Goal: Task Accomplishment & Management: Manage account settings

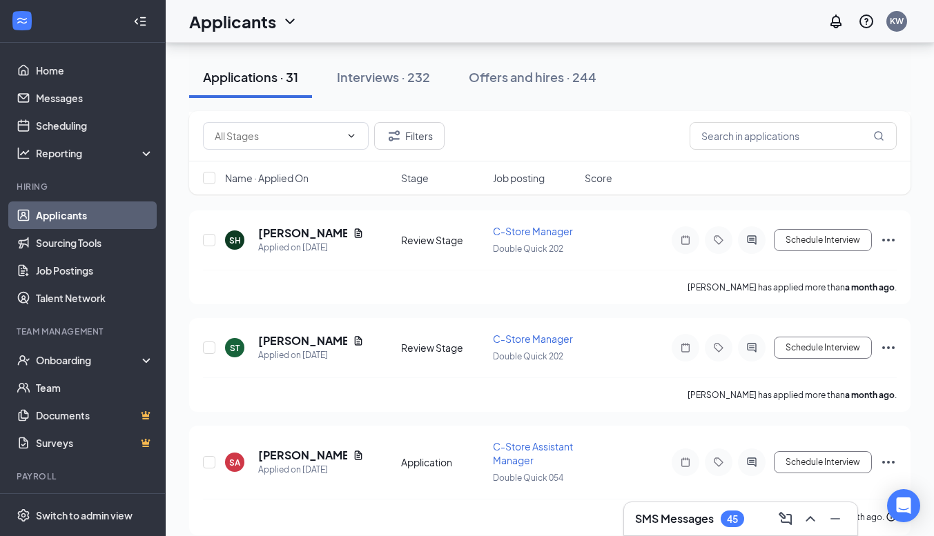
scroll to position [3129, 0]
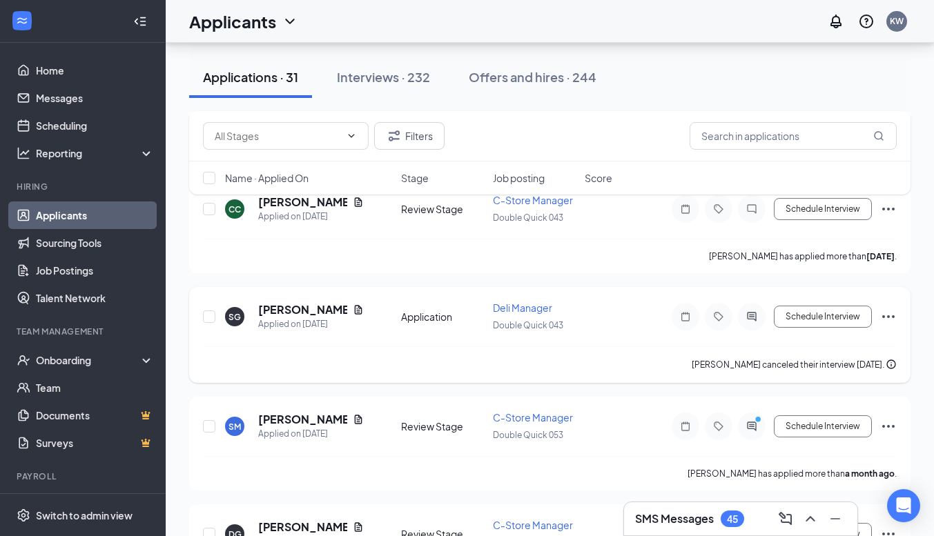
click at [665, 346] on div "SG [PERSON_NAME] Applied on [DATE] Application Deli Manager Double Quick 043 Sc…" at bounding box center [549, 324] width 693 height 46
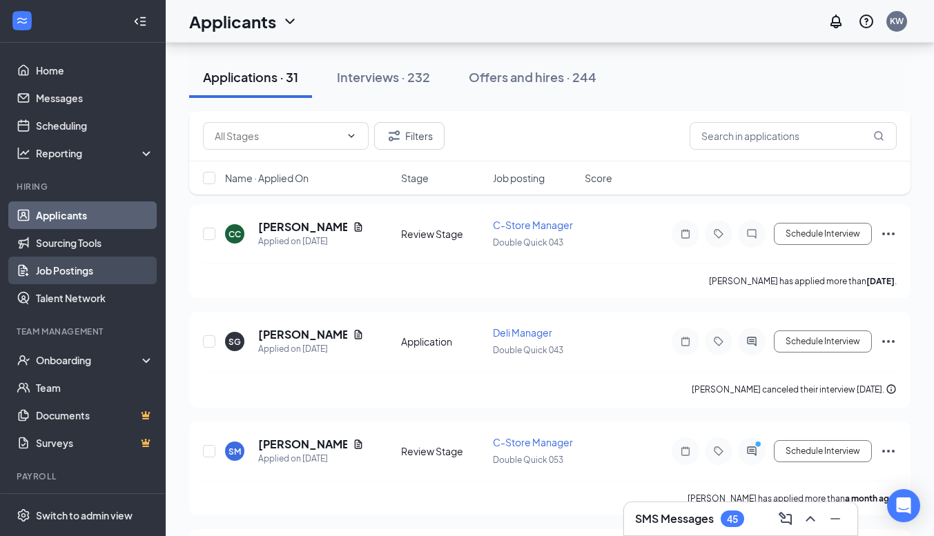
click at [77, 277] on link "Job Postings" at bounding box center [95, 271] width 118 height 28
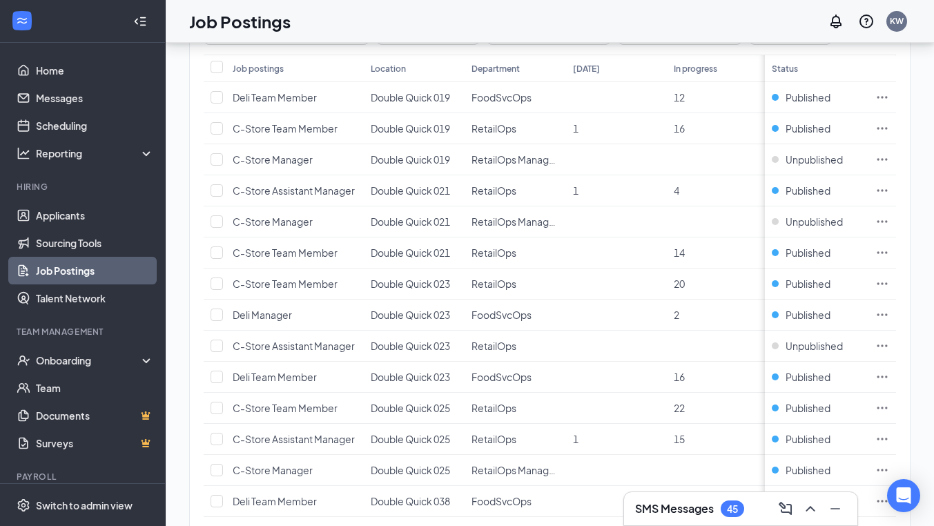
scroll to position [166, 0]
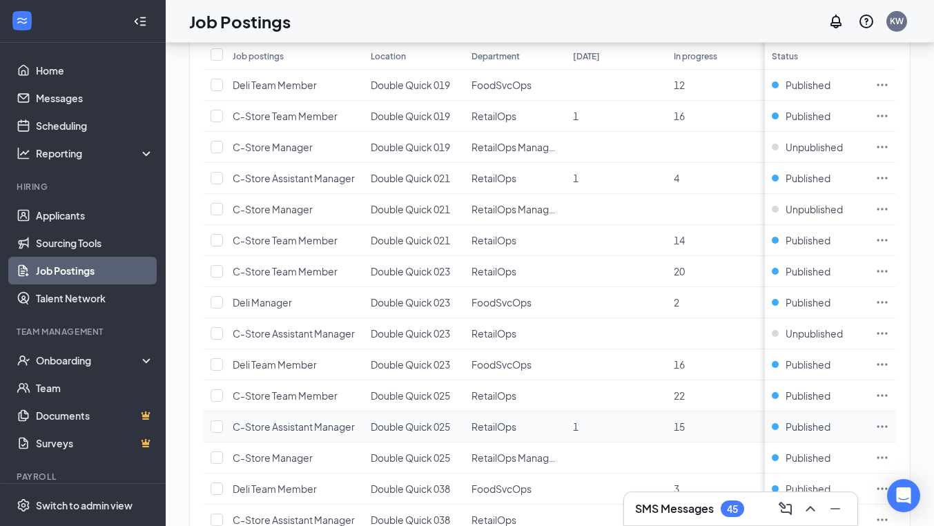
click at [315, 428] on span "C-Store Assistant Manager" at bounding box center [294, 426] width 122 height 12
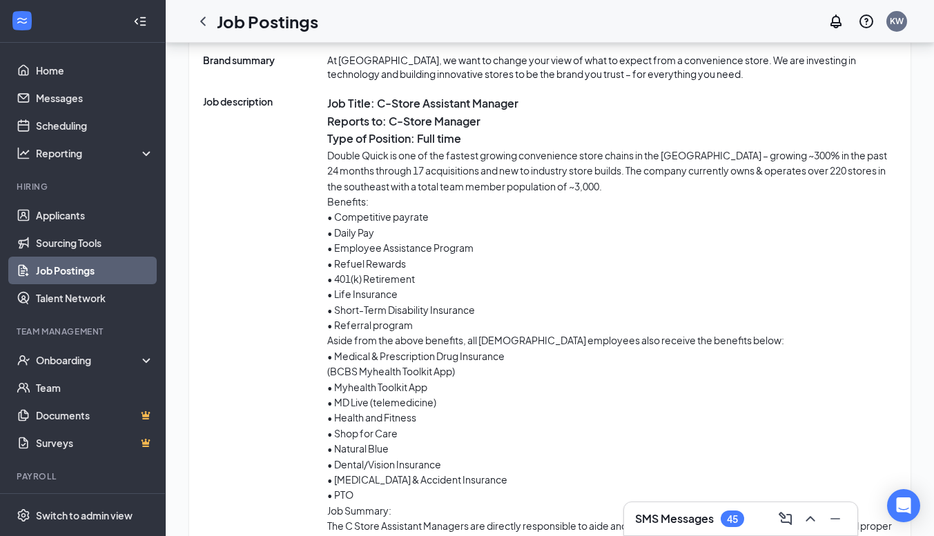
scroll to position [680, 0]
click at [203, 21] on icon "ChevronLeft" at bounding box center [203, 21] width 17 height 17
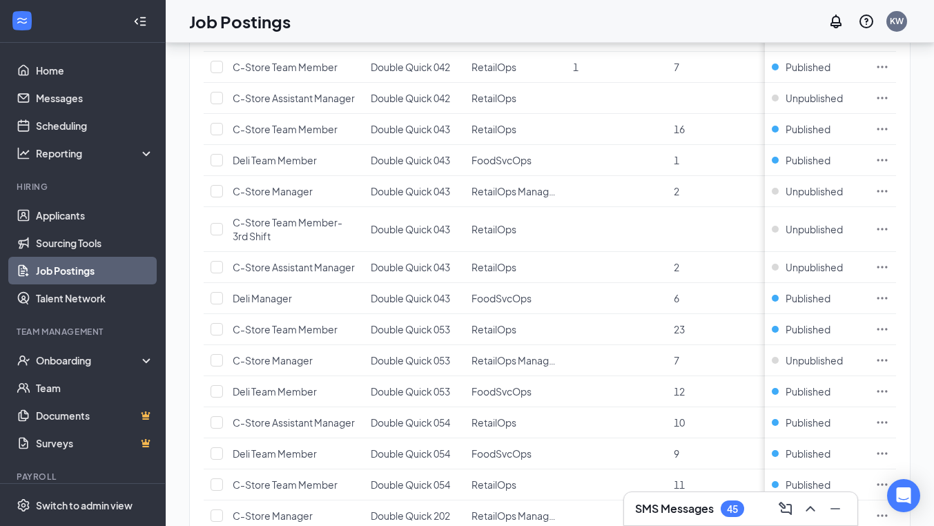
click at [198, 28] on h1 "Job Postings" at bounding box center [239, 21] width 101 height 23
click at [57, 228] on link "Applicants" at bounding box center [95, 215] width 118 height 28
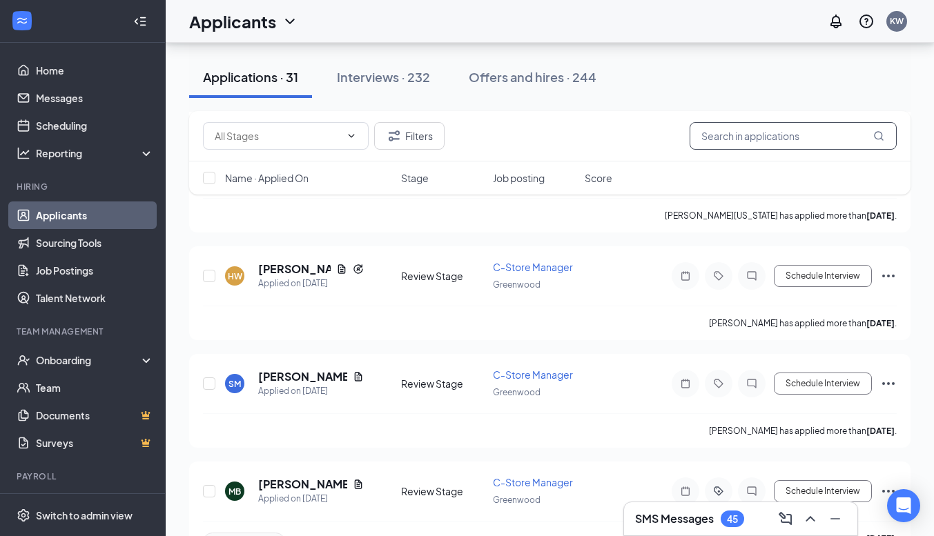
click at [716, 135] on input "text" at bounding box center [792, 136] width 207 height 28
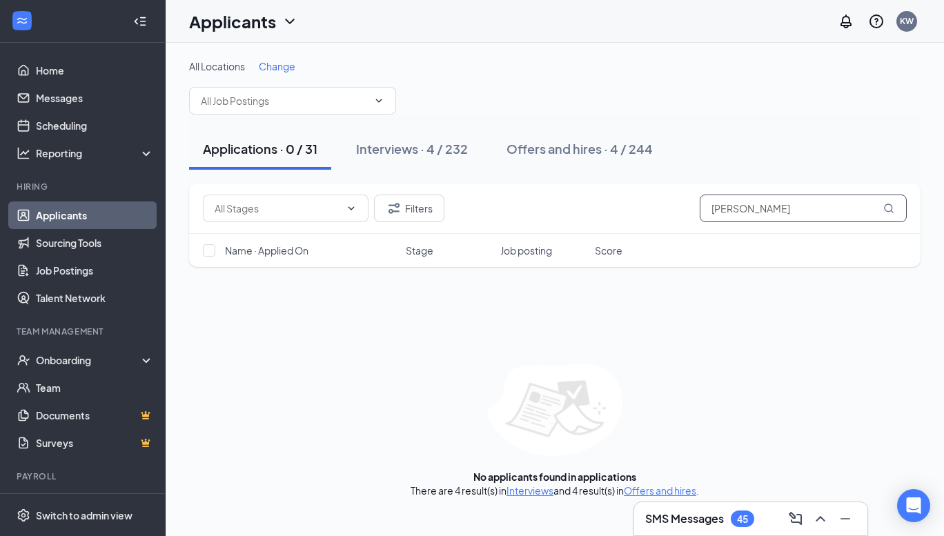
type input "[PERSON_NAME]"
click at [284, 62] on span "Change" at bounding box center [277, 66] width 37 height 12
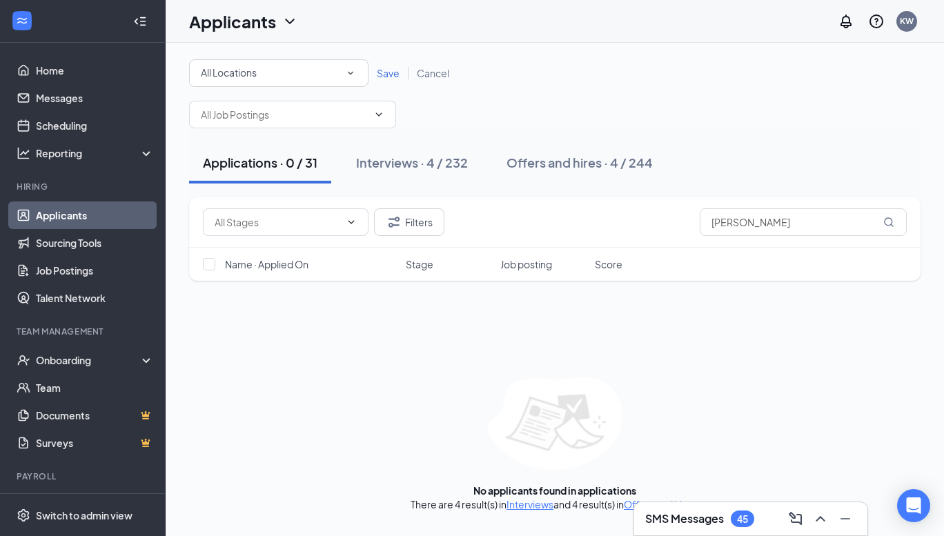
click at [353, 69] on icon "SmallChevronDown" at bounding box center [350, 73] width 12 height 12
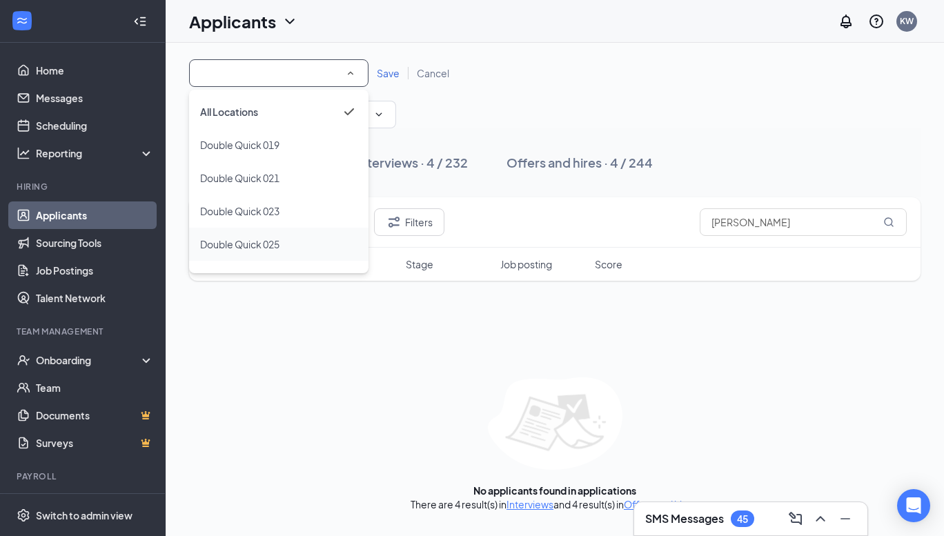
click at [243, 238] on span "Double Quick 025" at bounding box center [239, 244] width 79 height 12
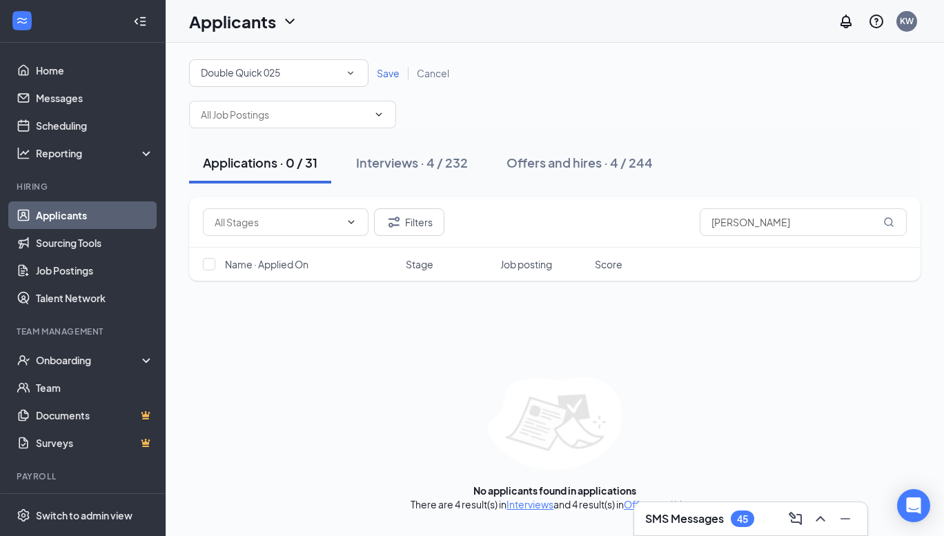
click at [384, 77] on span "Save" at bounding box center [388, 73] width 23 height 12
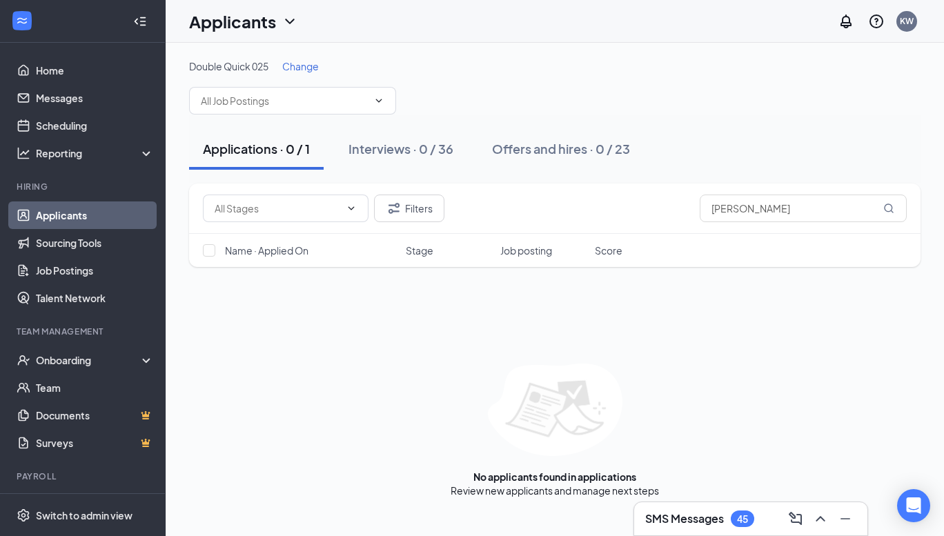
click at [300, 67] on span "Change" at bounding box center [300, 66] width 37 height 12
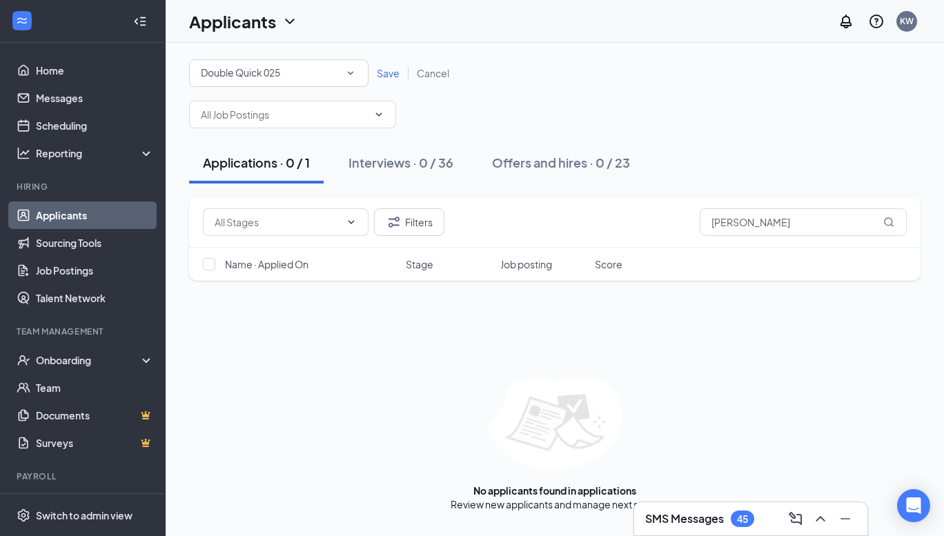
click at [338, 72] on div "Double Quick 025" at bounding box center [279, 73] width 156 height 17
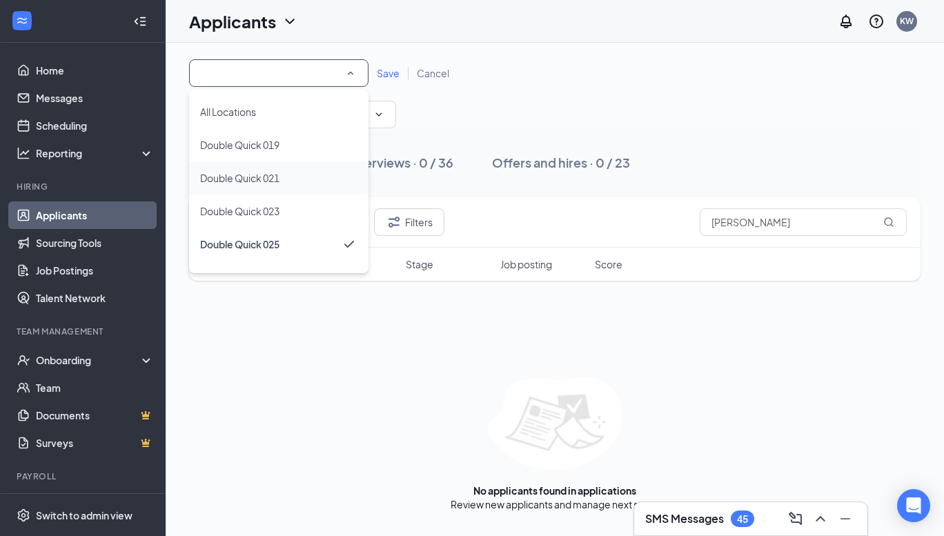
click at [271, 177] on span "Double Quick 021" at bounding box center [239, 178] width 79 height 12
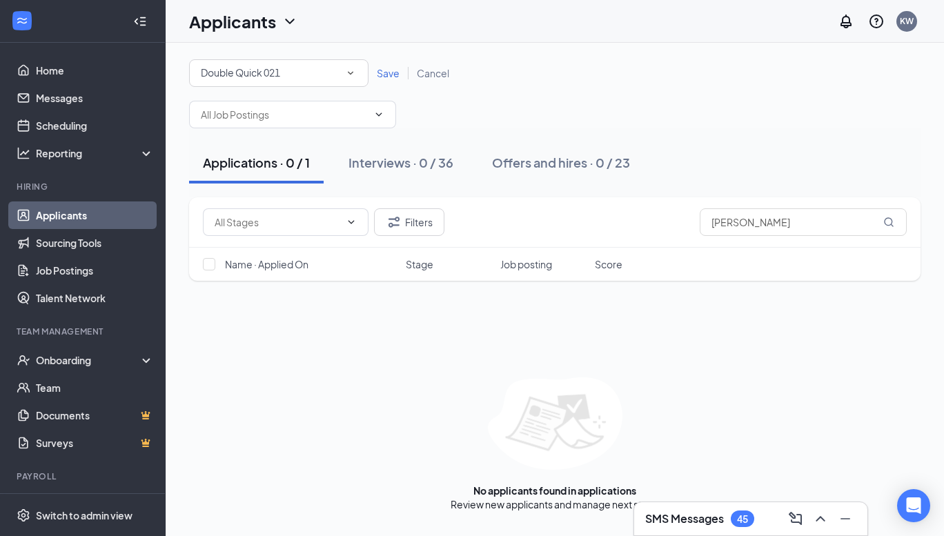
click at [390, 73] on span "Save" at bounding box center [388, 73] width 23 height 12
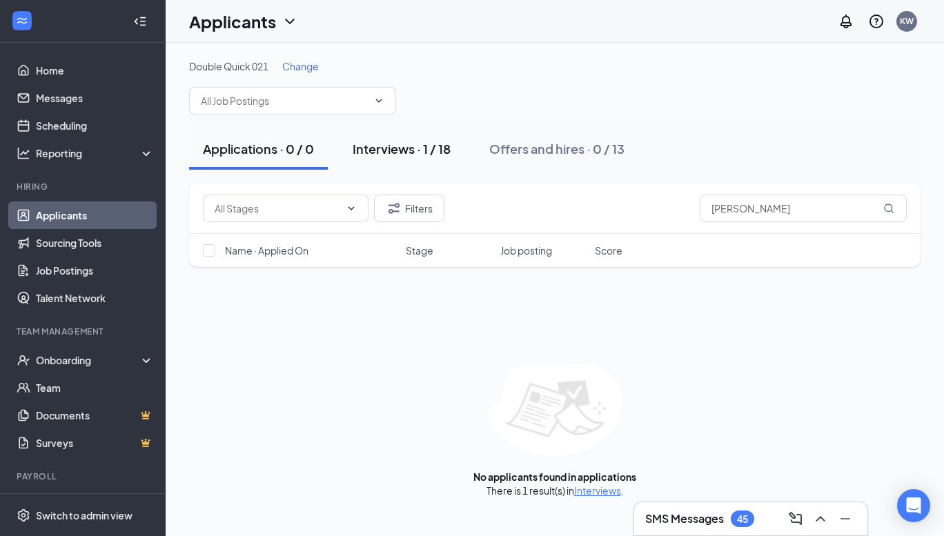
click at [397, 148] on div "Interviews · 1 / 18" at bounding box center [402, 148] width 98 height 17
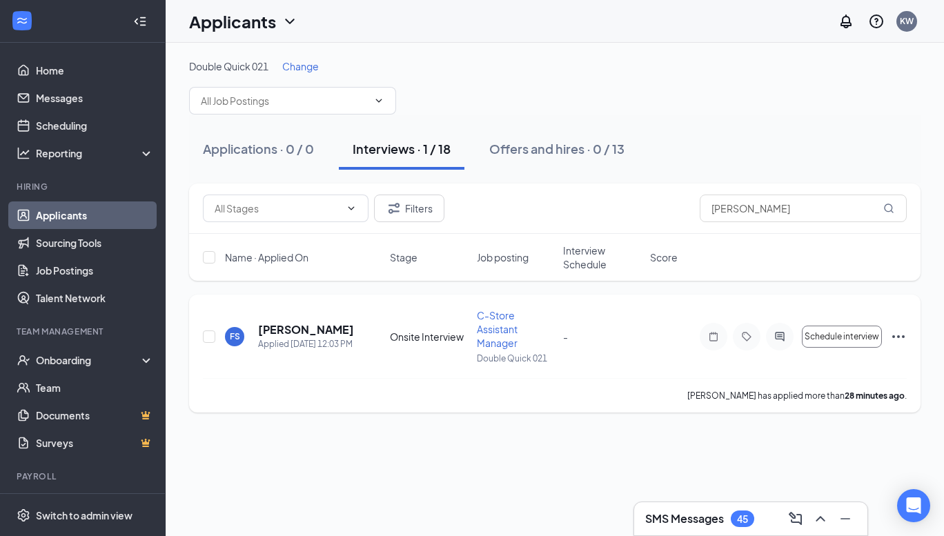
click at [895, 334] on icon "Ellipses" at bounding box center [898, 336] width 17 height 17
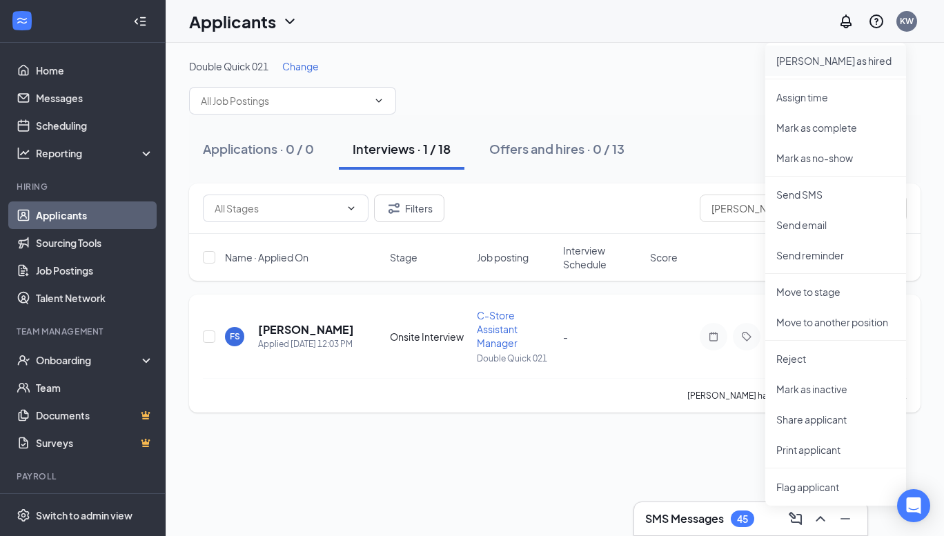
click at [809, 60] on p "[PERSON_NAME] as hired" at bounding box center [835, 61] width 119 height 14
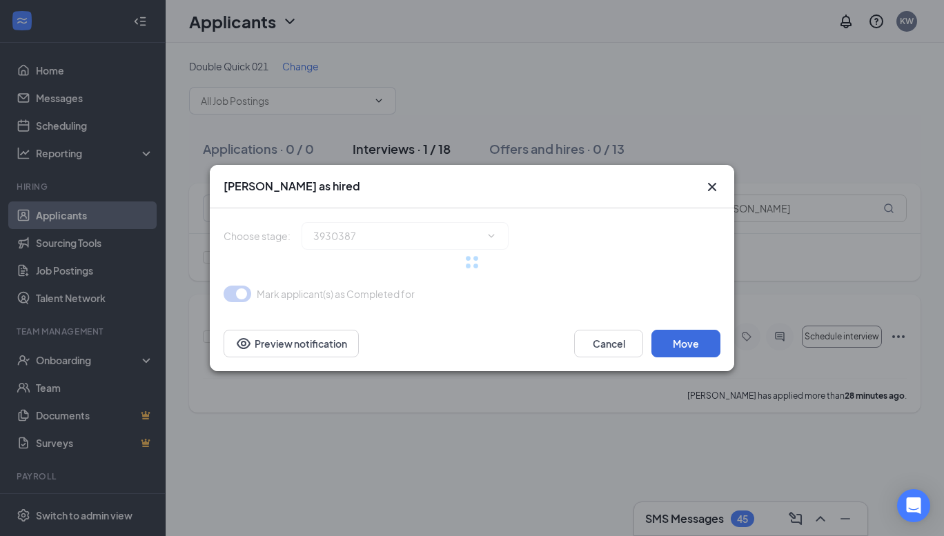
type input "Hiring Complete (final stage)"
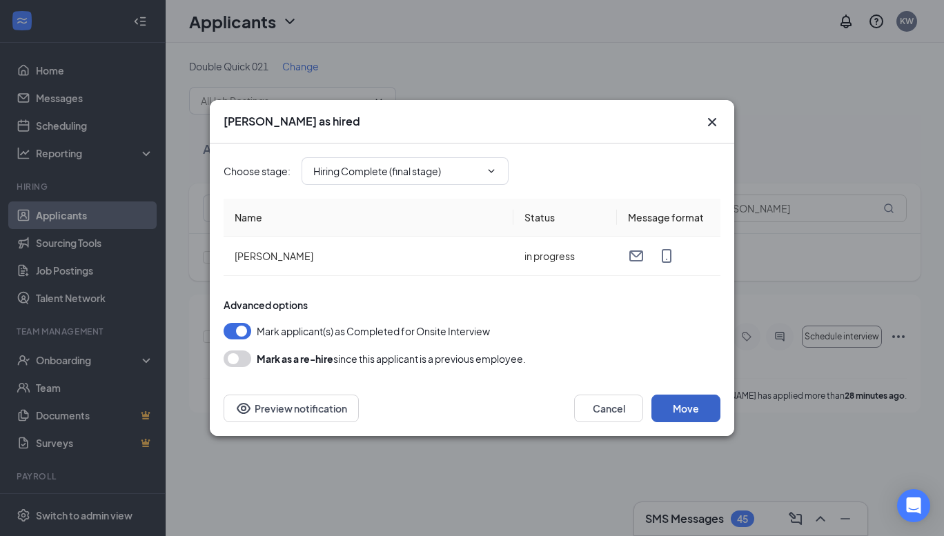
click at [696, 411] on button "Move" at bounding box center [685, 409] width 69 height 28
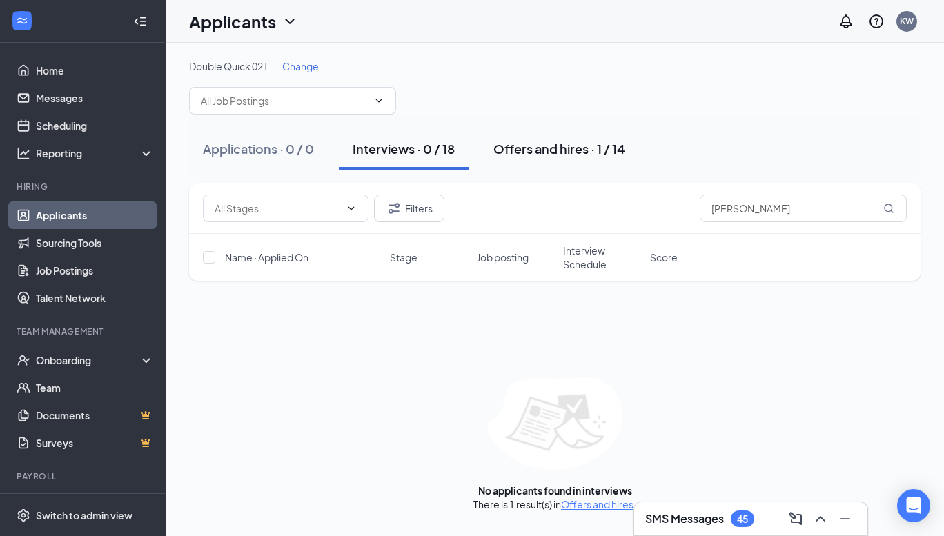
click at [566, 143] on div "Offers and hires · 1 / 14" at bounding box center [559, 148] width 132 height 17
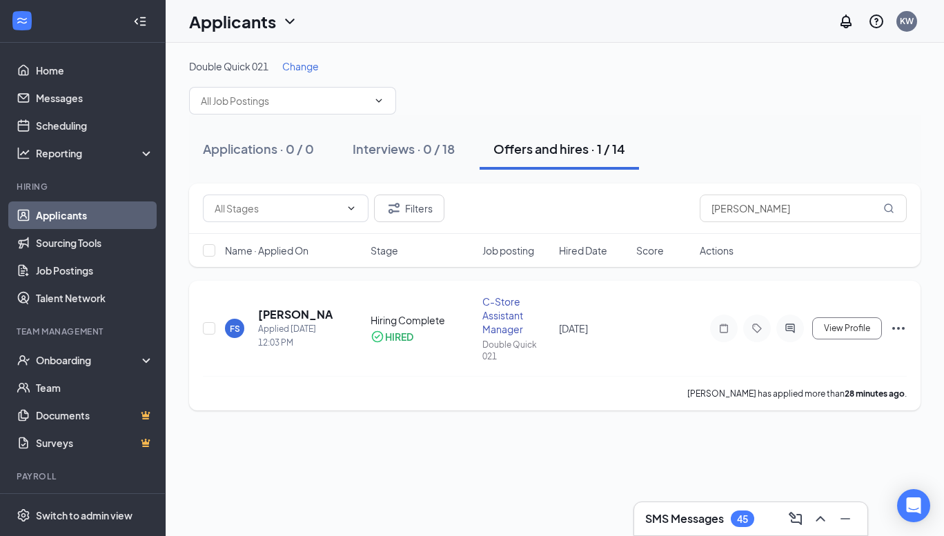
click at [899, 330] on icon "Ellipses" at bounding box center [898, 328] width 17 height 17
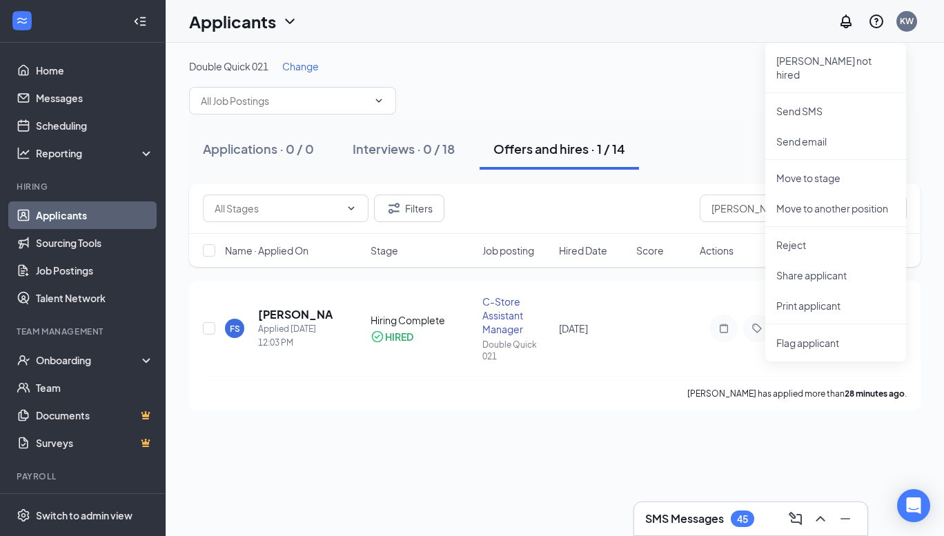
click at [580, 66] on div "Double Quick 021 Change" at bounding box center [554, 66] width 731 height 14
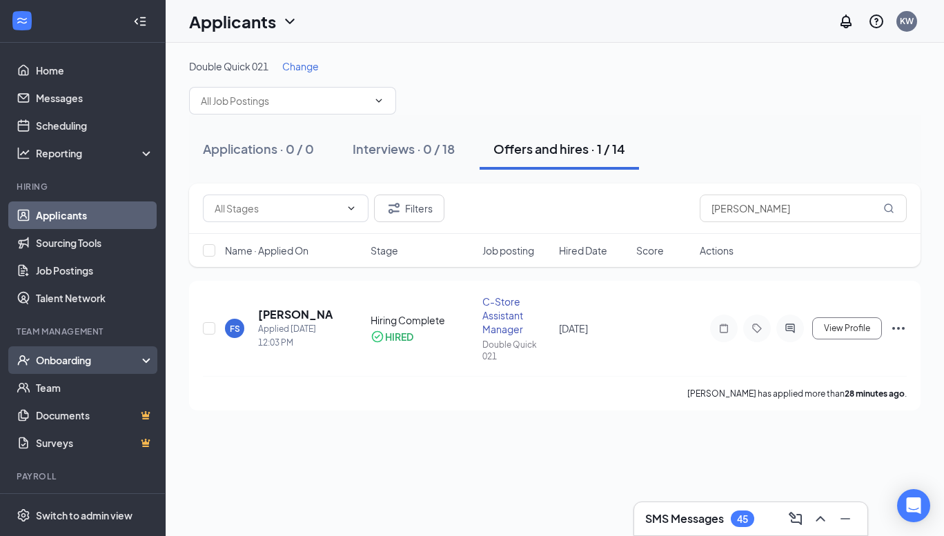
click at [54, 353] on div "Onboarding" at bounding box center [83, 360] width 166 height 28
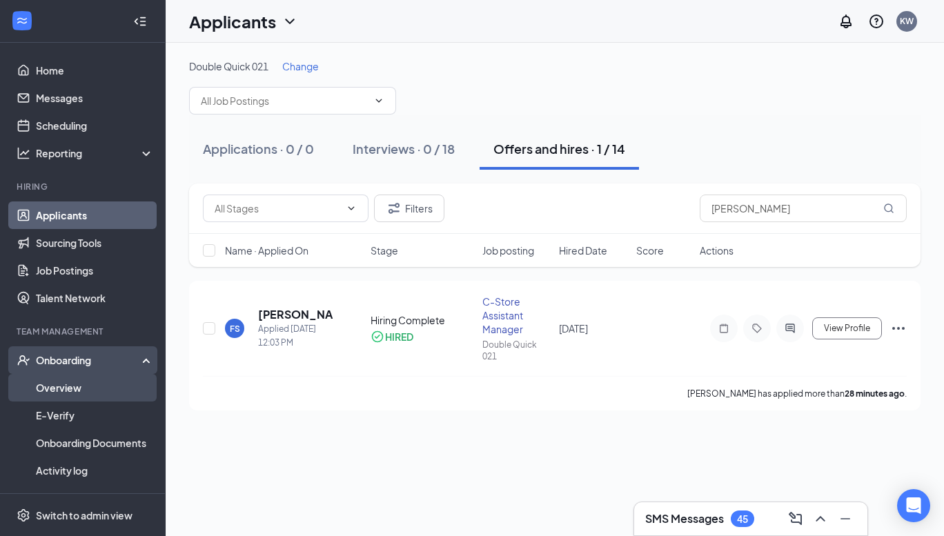
click at [60, 384] on link "Overview" at bounding box center [95, 388] width 118 height 28
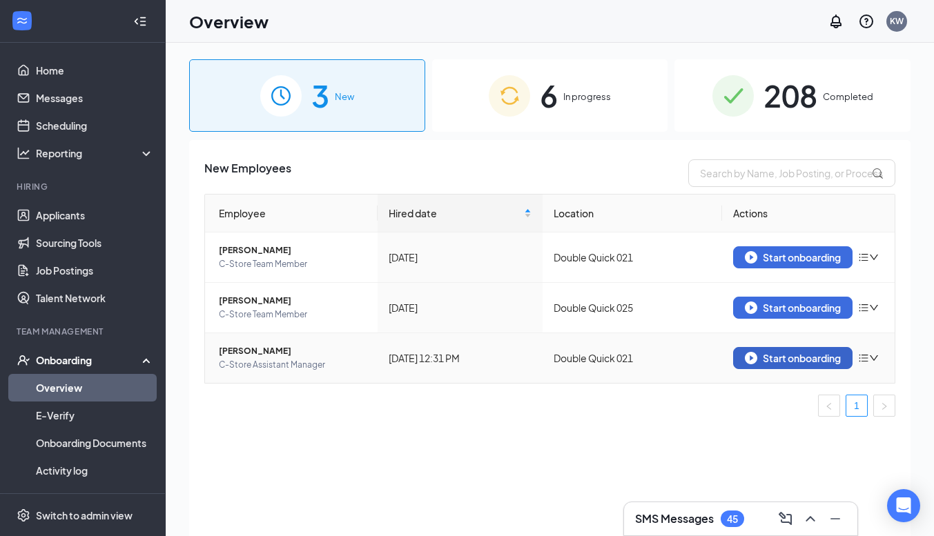
click at [773, 360] on div "Start onboarding" at bounding box center [792, 358] width 96 height 12
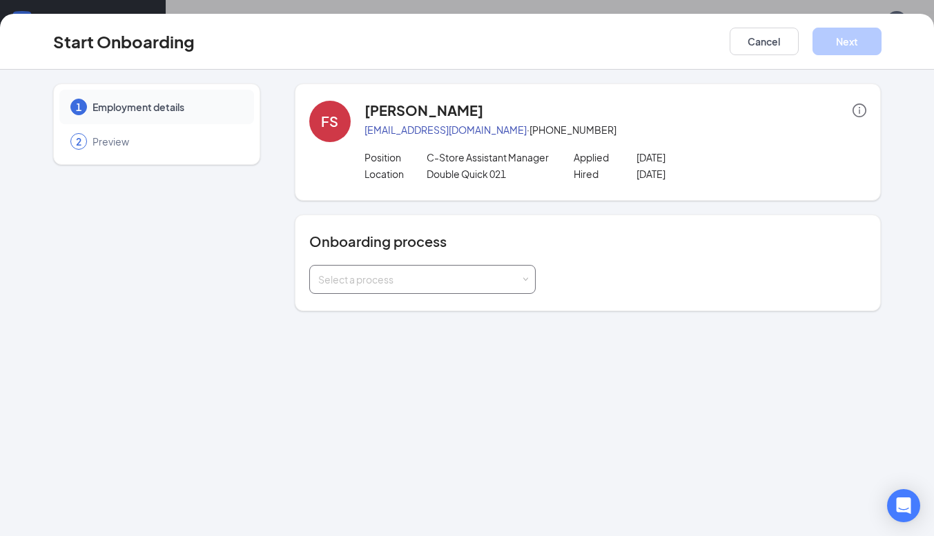
click at [520, 286] on div "Select a process" at bounding box center [422, 280] width 208 height 28
click at [413, 308] on span "New Hire Documentation" at bounding box center [370, 308] width 113 height 12
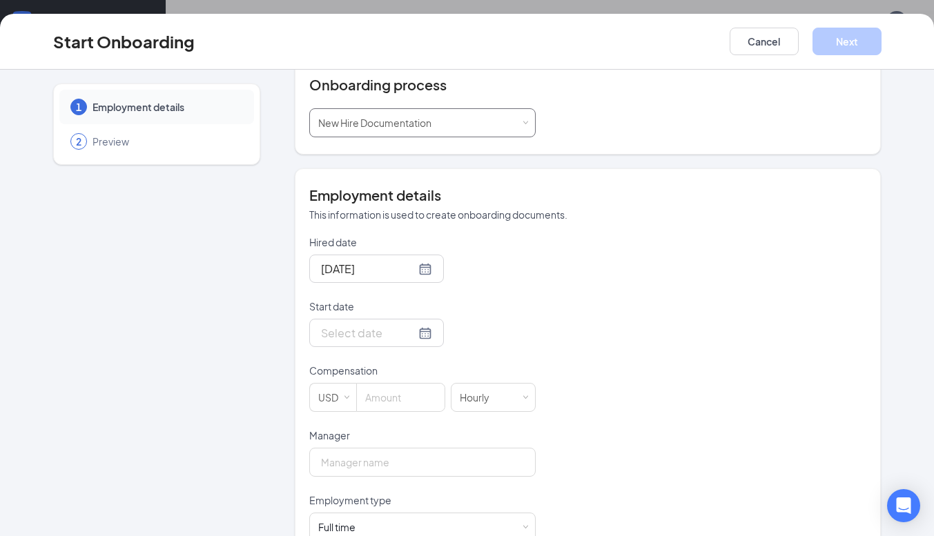
scroll to position [157, 0]
click at [404, 266] on div at bounding box center [376, 268] width 111 height 17
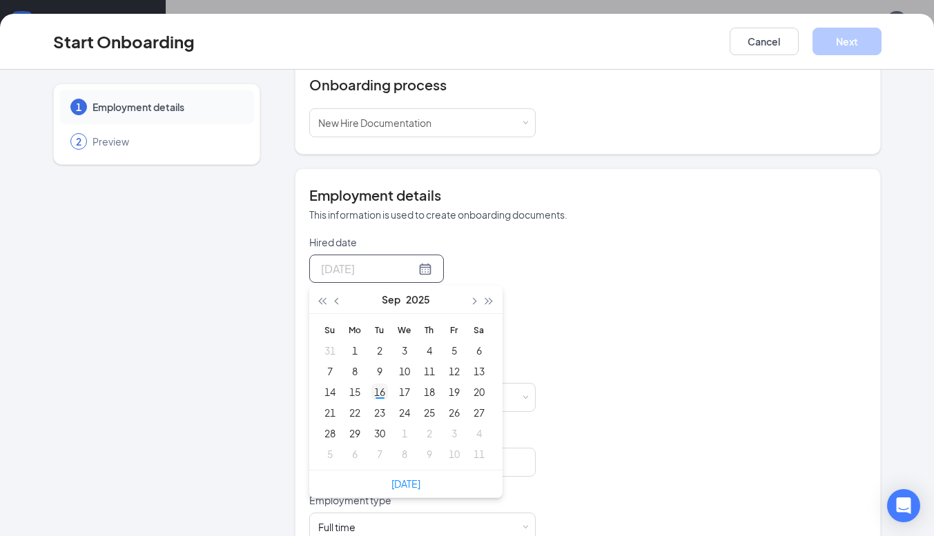
type input "[DATE]"
click at [375, 391] on div "16" at bounding box center [379, 392] width 17 height 17
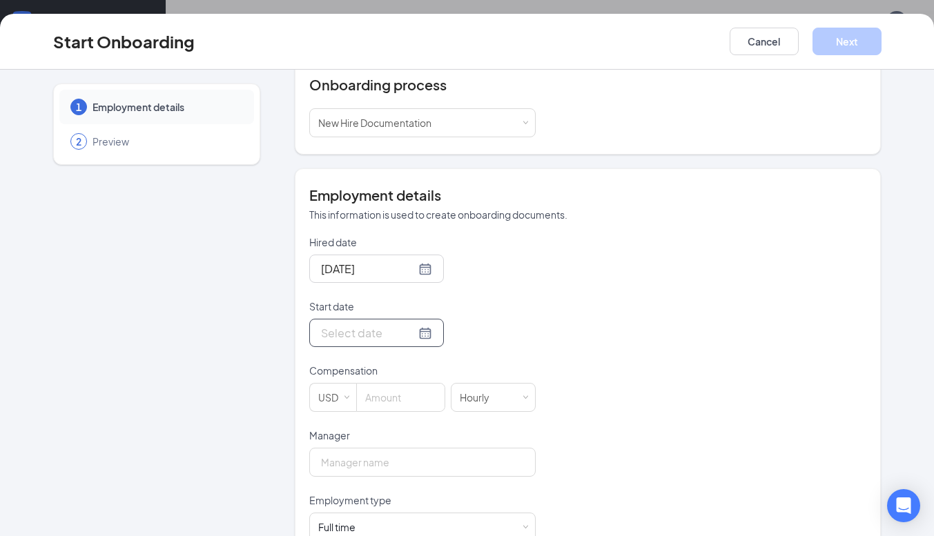
click at [411, 331] on div at bounding box center [376, 332] width 111 height 17
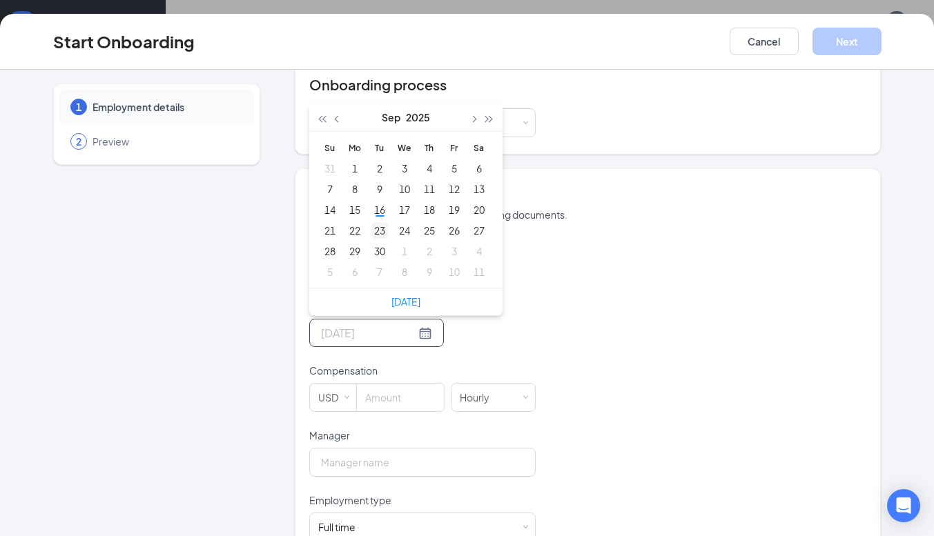
type input "[DATE]"
click at [380, 228] on div "23" at bounding box center [379, 230] width 17 height 17
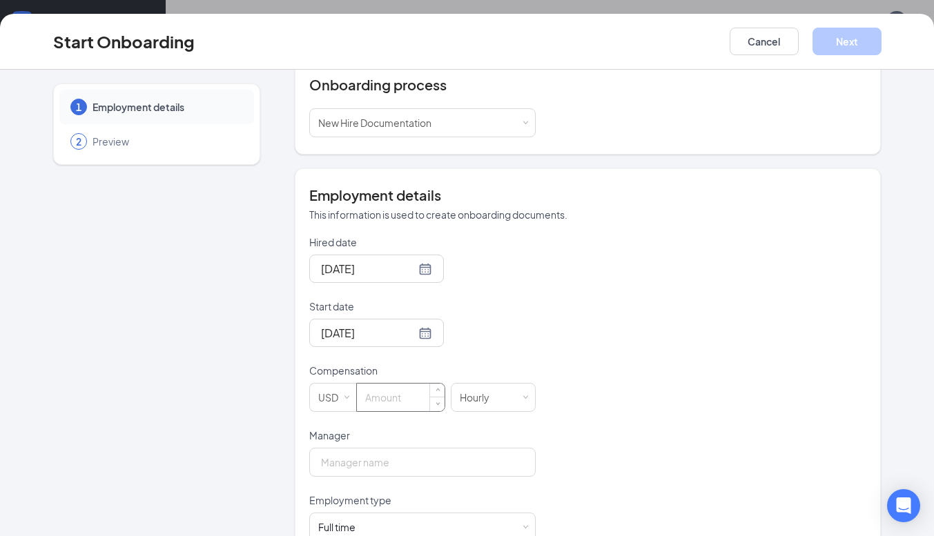
click at [391, 401] on input at bounding box center [401, 398] width 88 height 28
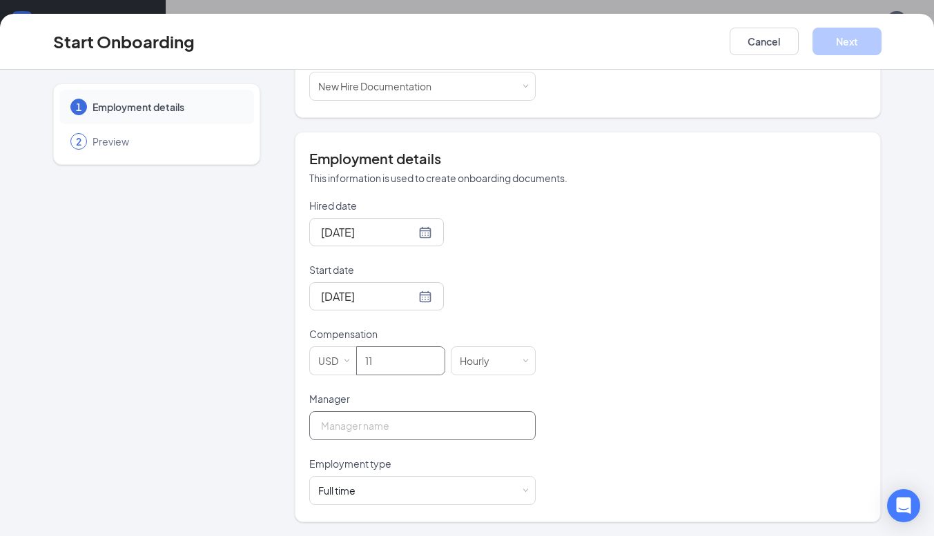
type input "11"
click at [413, 433] on input "Manager" at bounding box center [422, 425] width 226 height 29
type input "[PERSON_NAME]"
click at [854, 46] on button "Next" at bounding box center [846, 42] width 69 height 28
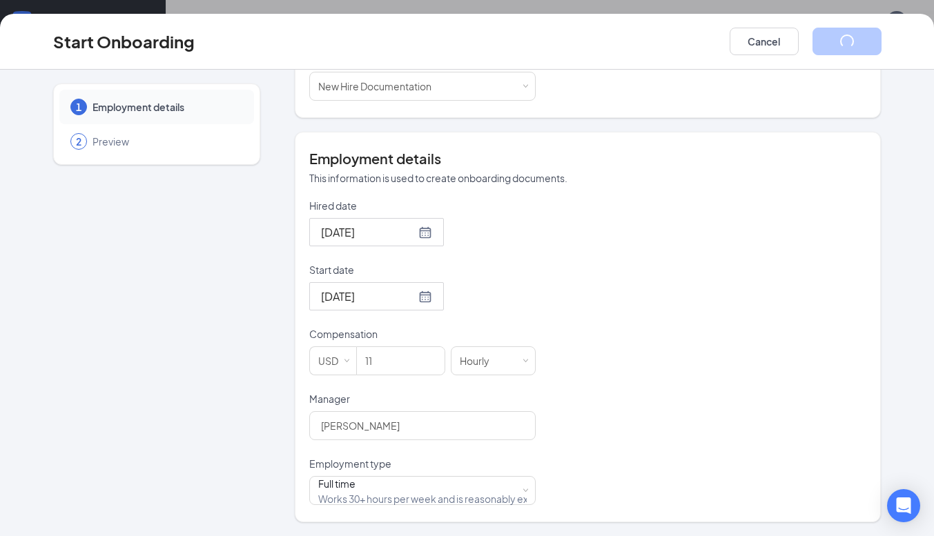
scroll to position [0, 0]
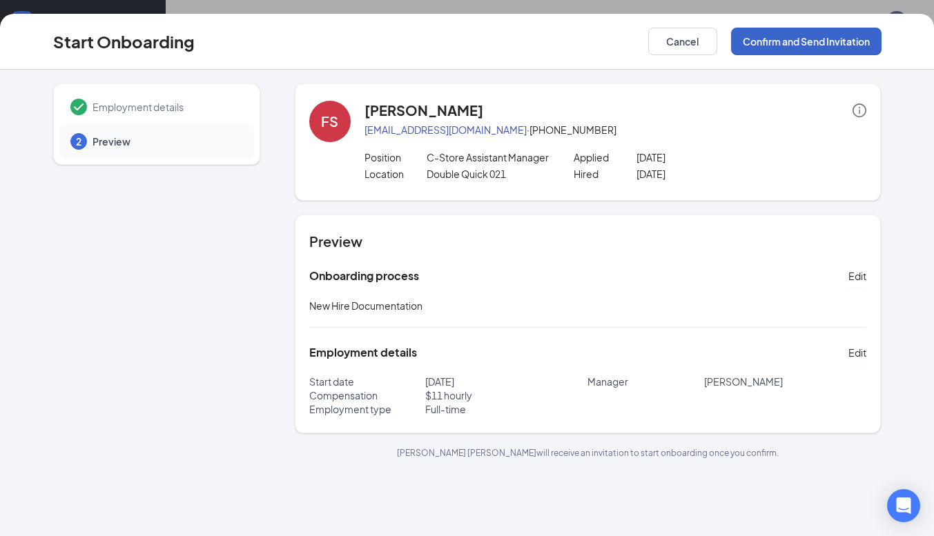
click at [845, 44] on button "Confirm and Send Invitation" at bounding box center [806, 42] width 150 height 28
